Goal: Book appointment/travel/reservation

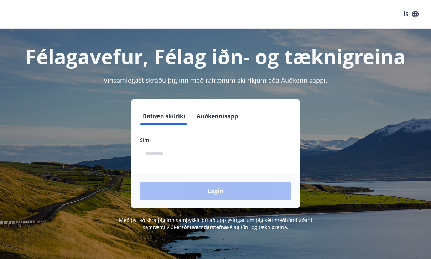
click at [202, 149] on input "phone" at bounding box center [215, 153] width 151 height 17
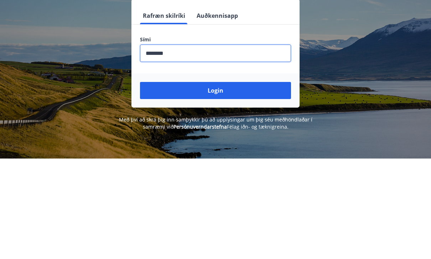
type input "********"
click at [235, 182] on button "Login" at bounding box center [215, 190] width 151 height 17
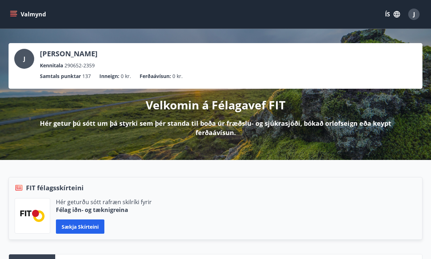
click at [19, 11] on button "Valmynd" at bounding box center [29, 14] width 40 height 13
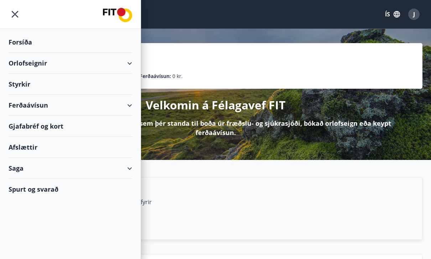
click at [121, 62] on div "Orlofseignir" at bounding box center [71, 63] width 124 height 21
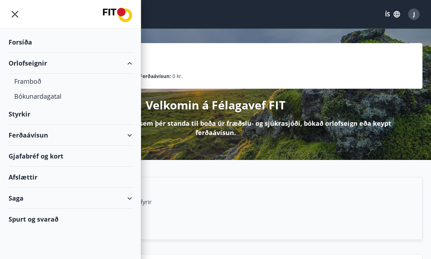
click at [51, 96] on div "Bókunardagatal" at bounding box center [70, 96] width 112 height 15
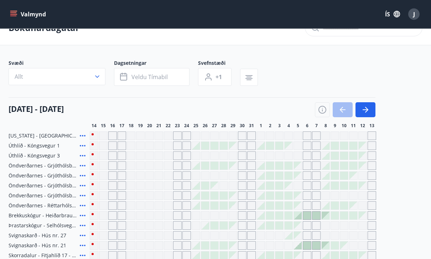
scroll to position [18, 0]
click at [164, 78] on span "Veldu tímabil" at bounding box center [150, 77] width 36 height 8
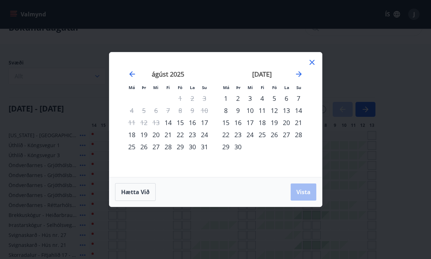
click at [166, 141] on div "21" at bounding box center [168, 135] width 12 height 12
click at [308, 196] on span "Vista" at bounding box center [304, 192] width 14 height 8
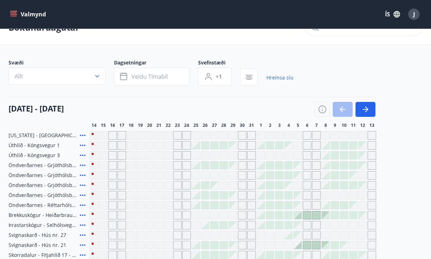
click at [156, 76] on span "Veldu tímabil" at bounding box center [150, 77] width 36 height 8
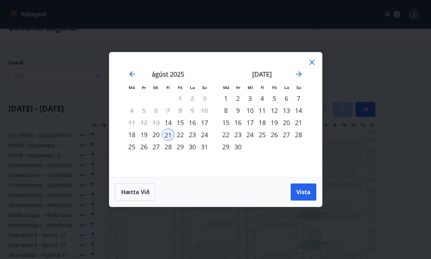
click at [145, 153] on div "26" at bounding box center [144, 147] width 12 height 12
click at [303, 196] on span "Vista" at bounding box center [304, 192] width 14 height 8
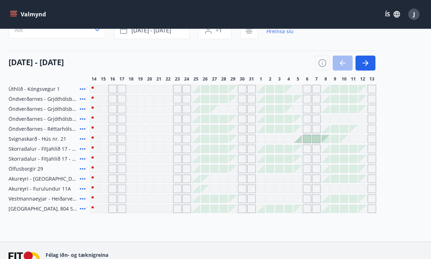
scroll to position [64, 0]
click at [51, 179] on span "Akureyri - [GEOGRAPHIC_DATA] 16 E" at bounding box center [43, 179] width 68 height 7
click at [59, 177] on span "Akureyri - [GEOGRAPHIC_DATA] 16 E" at bounding box center [43, 179] width 68 height 7
click at [49, 184] on div "Úthlíð - Kóngsvegur 1 Öndverðarnes - Grjóthólsbraut 1 Öndverðarnes - [GEOGRAPHI…" at bounding box center [216, 149] width 414 height 128
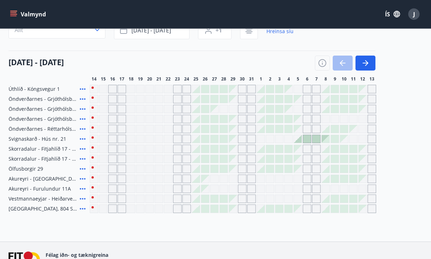
click at [28, 195] on div "Vestmannaeyjar - Heiðarvegur 7" at bounding box center [48, 199] width 78 height 9
click at [81, 191] on icon at bounding box center [82, 189] width 9 height 9
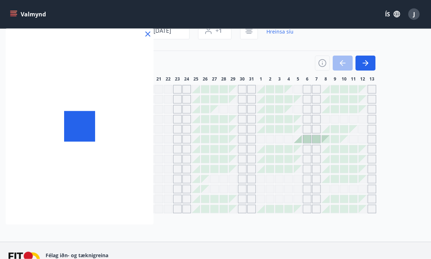
scroll to position [65, 0]
click at [84, 176] on div at bounding box center [80, 127] width 148 height 196
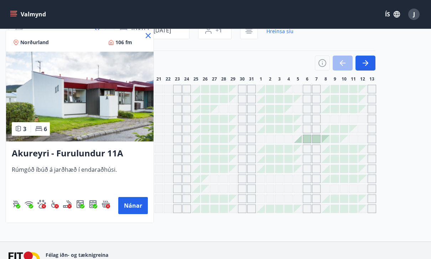
click at [127, 205] on button "Nánar" at bounding box center [133, 205] width 30 height 17
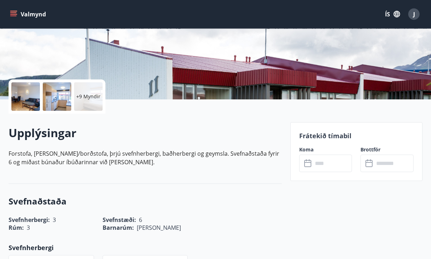
scroll to position [114, 0]
click at [330, 164] on input "text" at bounding box center [333, 163] width 40 height 17
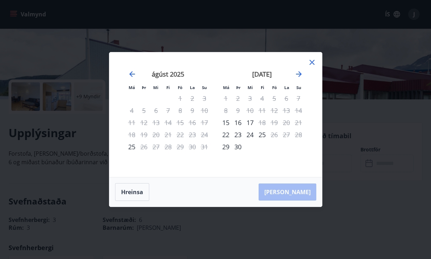
click at [315, 67] on icon at bounding box center [312, 62] width 9 height 9
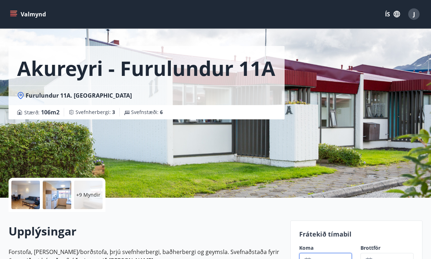
scroll to position [0, 0]
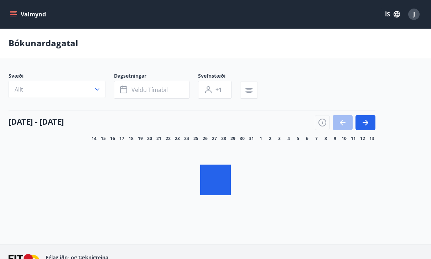
scroll to position [45, 0]
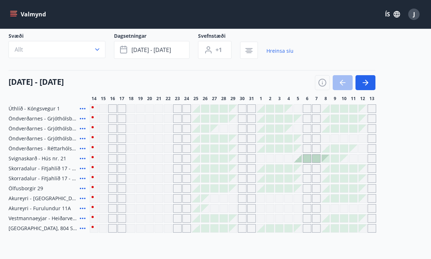
click at [86, 209] on icon at bounding box center [82, 208] width 9 height 9
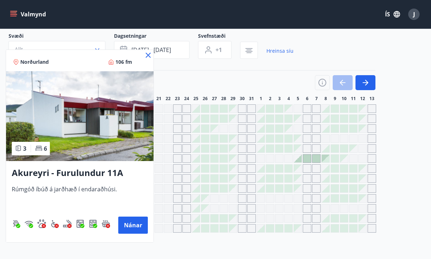
click at [127, 227] on button "Nánar" at bounding box center [133, 225] width 30 height 17
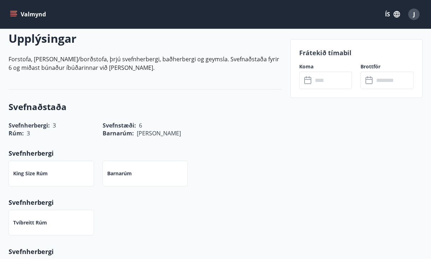
scroll to position [178, 0]
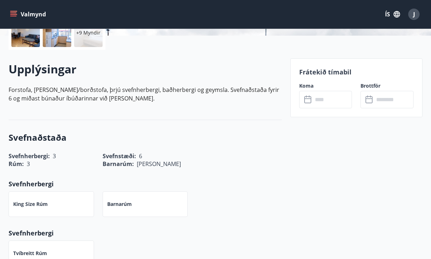
click at [327, 98] on input "text" at bounding box center [333, 99] width 40 height 17
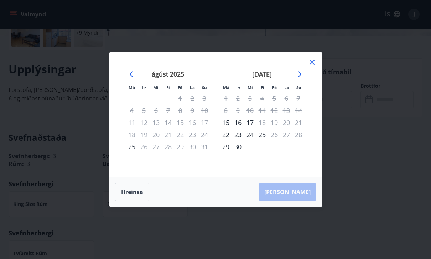
click at [313, 67] on icon at bounding box center [312, 62] width 9 height 9
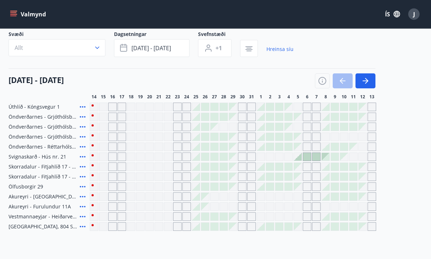
scroll to position [47, 0]
click at [84, 196] on icon at bounding box center [82, 196] width 9 height 9
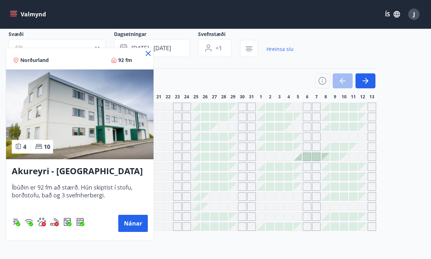
click at [138, 224] on button "Nánar" at bounding box center [133, 223] width 30 height 17
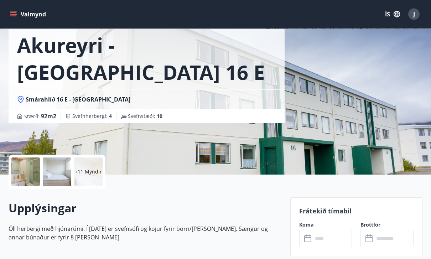
scroll to position [41, 0]
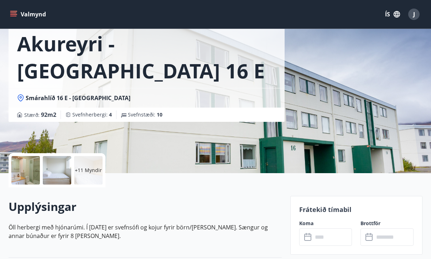
click at [326, 236] on input "text" at bounding box center [333, 236] width 40 height 17
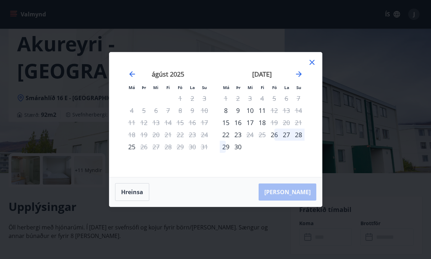
click at [131, 153] on div "25" at bounding box center [132, 147] width 12 height 12
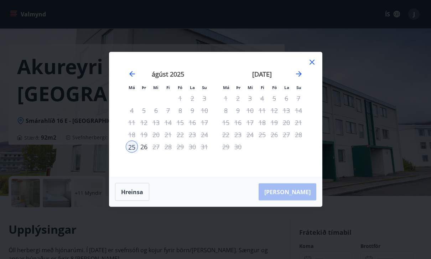
scroll to position [18, 0]
click at [151, 153] on div "27" at bounding box center [156, 147] width 12 height 12
click at [133, 153] on div "25" at bounding box center [132, 147] width 12 height 12
click at [145, 153] on div "26" at bounding box center [144, 147] width 12 height 12
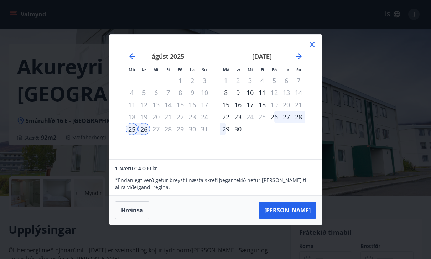
click at [310, 49] on icon at bounding box center [312, 44] width 9 height 9
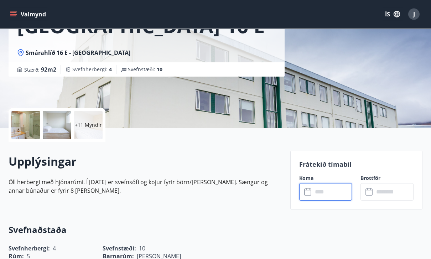
scroll to position [0, 0]
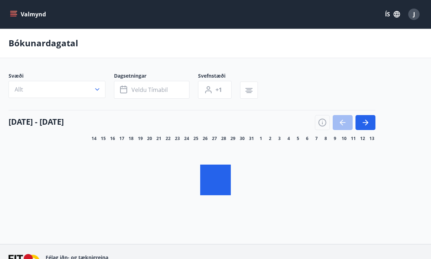
scroll to position [45, 0]
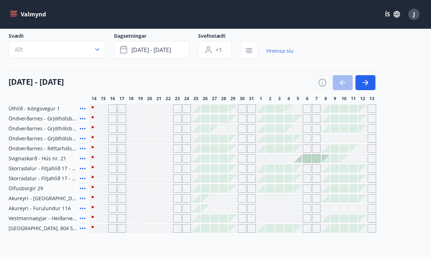
click at [86, 207] on icon at bounding box center [82, 208] width 9 height 9
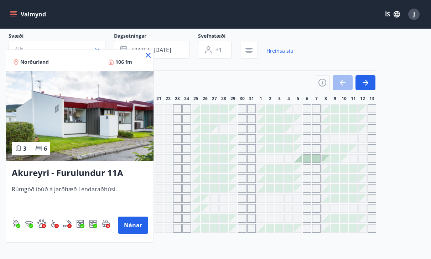
click at [128, 225] on button "Nánar" at bounding box center [133, 225] width 30 height 17
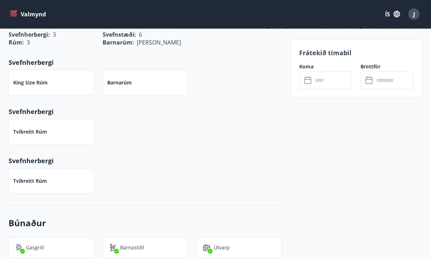
scroll to position [300, 0]
click at [332, 83] on input "text" at bounding box center [333, 80] width 40 height 17
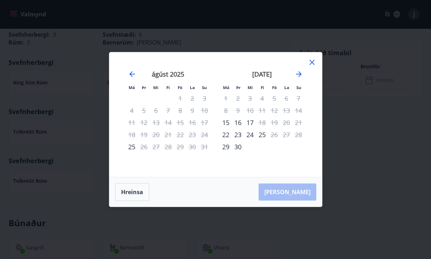
click at [133, 153] on div "25" at bounding box center [132, 147] width 12 height 12
click at [144, 153] on div "26" at bounding box center [144, 147] width 12 height 12
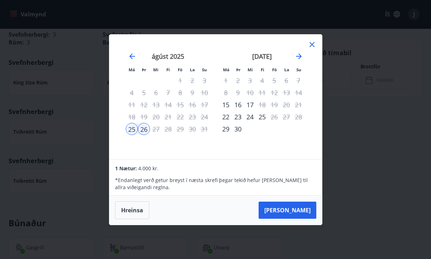
click at [315, 49] on icon at bounding box center [312, 44] width 9 height 9
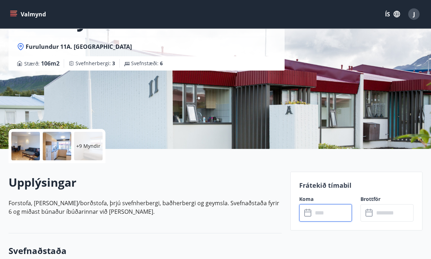
scroll to position [0, 0]
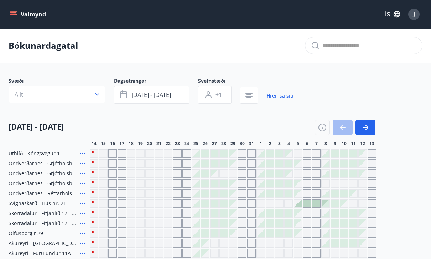
click at [12, 11] on icon "menu" at bounding box center [13, 14] width 7 height 7
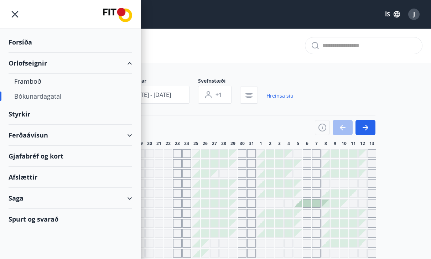
click at [29, 81] on div "Framboð" at bounding box center [70, 81] width 112 height 15
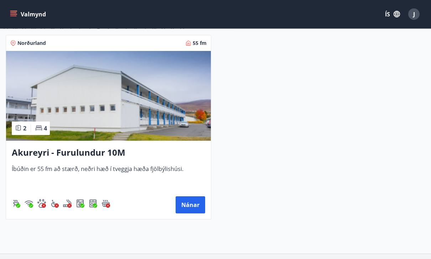
scroll to position [43, 0]
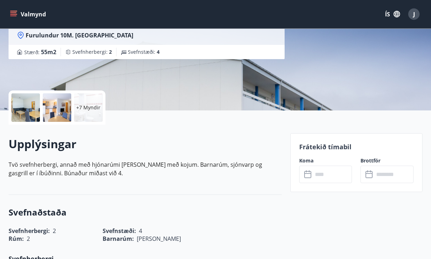
scroll to position [100, 0]
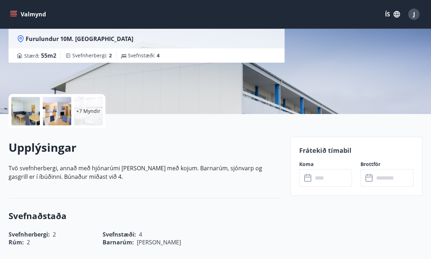
click at [329, 180] on input "text" at bounding box center [333, 177] width 40 height 17
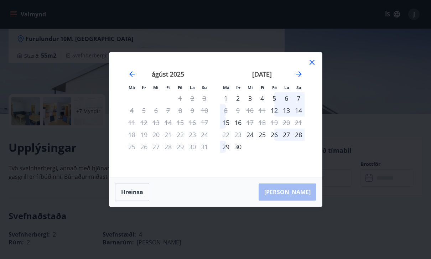
click at [313, 67] on icon at bounding box center [312, 62] width 9 height 9
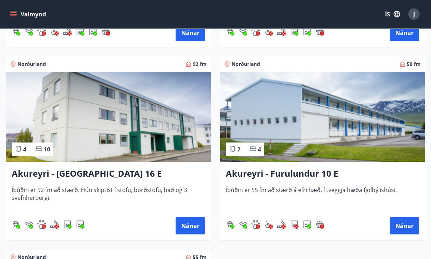
scroll to position [3190, 0]
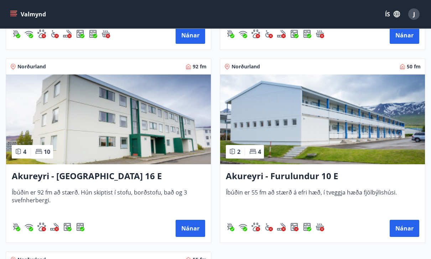
click at [409, 223] on button "Nánar" at bounding box center [405, 228] width 30 height 17
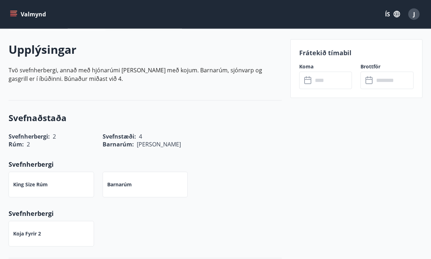
scroll to position [194, 0]
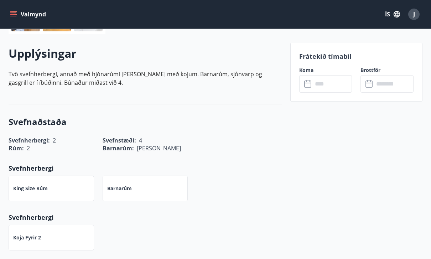
click at [331, 84] on input "text" at bounding box center [333, 83] width 40 height 17
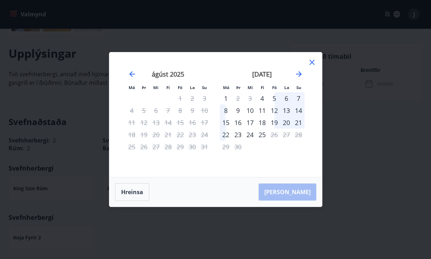
click at [310, 65] on icon at bounding box center [312, 62] width 5 height 5
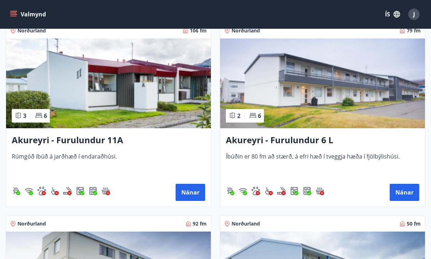
scroll to position [3032, 0]
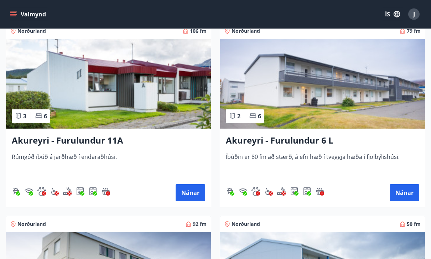
click at [407, 195] on button "Nánar" at bounding box center [405, 193] width 30 height 17
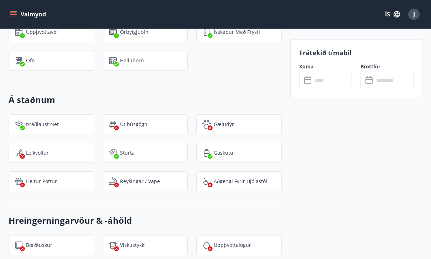
scroll to position [587, 0]
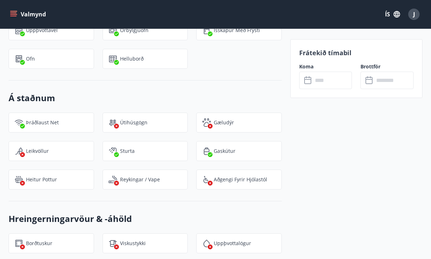
click at [328, 82] on input "text" at bounding box center [333, 80] width 40 height 17
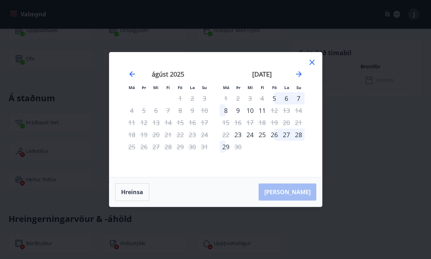
click at [310, 67] on icon at bounding box center [312, 62] width 9 height 9
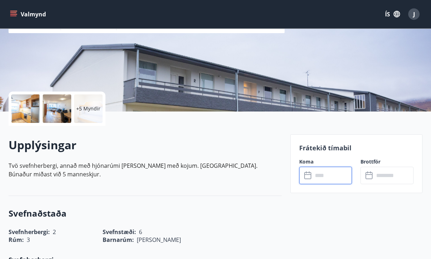
scroll to position [0, 0]
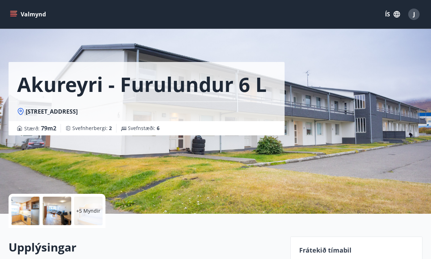
click at [20, 9] on button "Valmynd" at bounding box center [29, 14] width 40 height 13
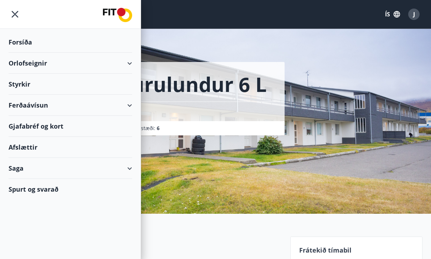
click at [125, 64] on div "Orlofseignir" at bounding box center [71, 63] width 124 height 21
